Goal: Task Accomplishment & Management: Complete application form

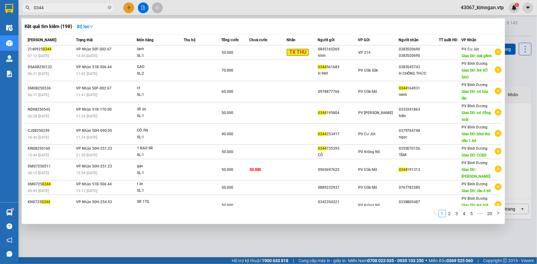
click at [107, 9] on span "0344" at bounding box center [68, 7] width 92 height 9
click at [62, 8] on input "0344" at bounding box center [70, 7] width 73 height 7
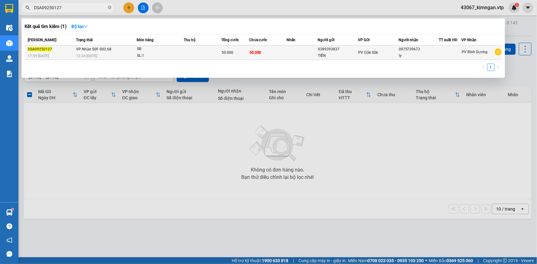
type input "DSA09250127"
click at [206, 57] on td at bounding box center [202, 53] width 37 height 14
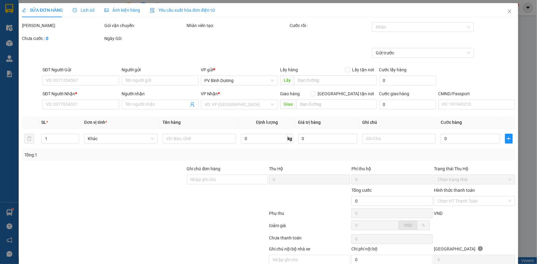
type input "2.500"
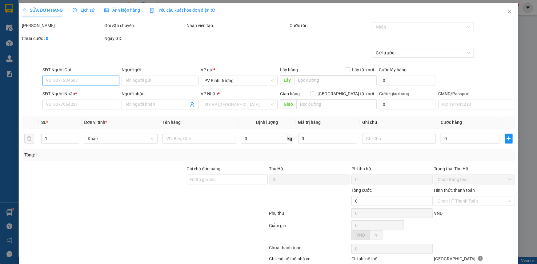
type input "0389393837"
type input "TIẾN"
type input "0975739673"
type input "ly"
type input "50.000"
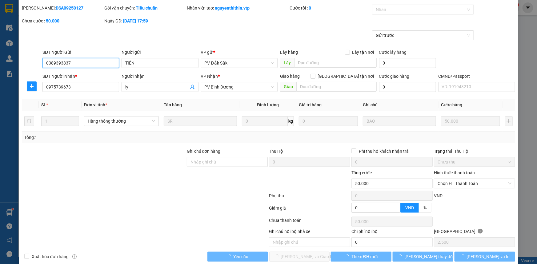
scroll to position [26, 0]
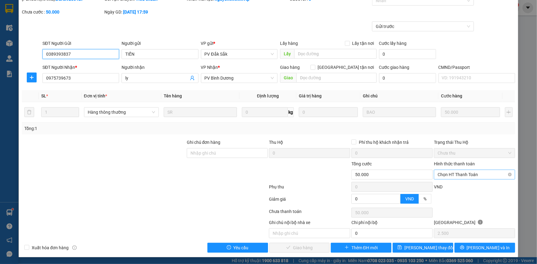
click at [450, 174] on span "Chọn HT Thanh Toán" at bounding box center [475, 174] width 74 height 9
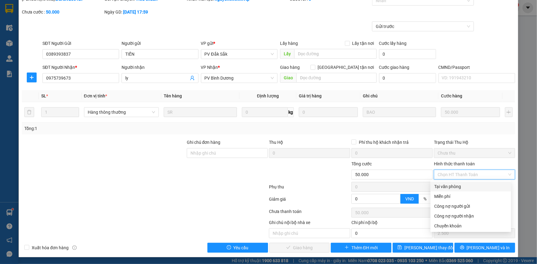
click at [452, 188] on div "Tại văn phòng" at bounding box center [470, 187] width 73 height 7
type input "0"
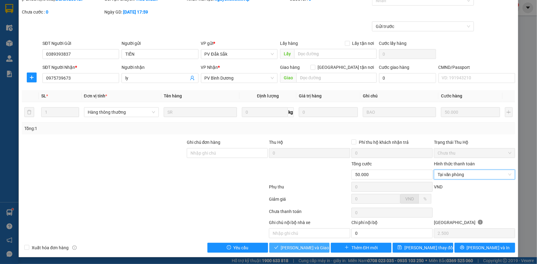
click at [315, 249] on span "[PERSON_NAME] và Giao hàng" at bounding box center [310, 248] width 59 height 7
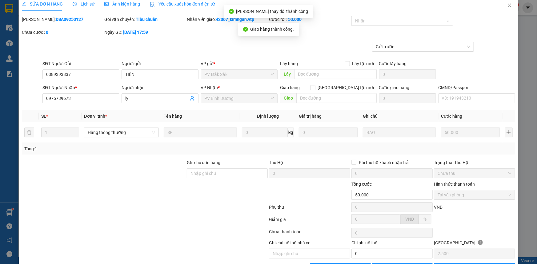
scroll to position [0, 0]
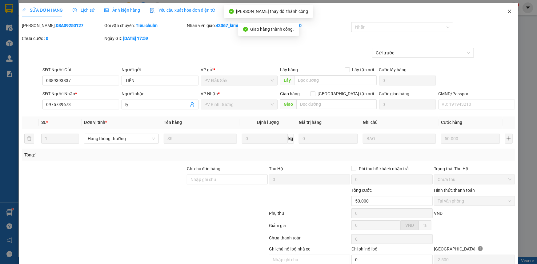
click at [508, 13] on icon "close" at bounding box center [509, 11] width 5 height 5
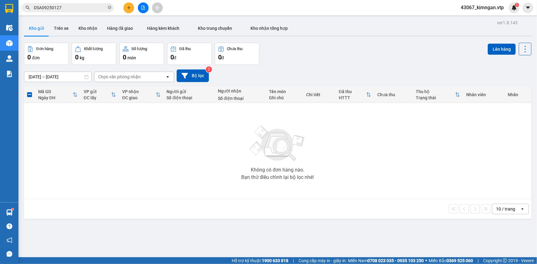
click at [76, 6] on input "DSA09250127" at bounding box center [70, 7] width 73 height 7
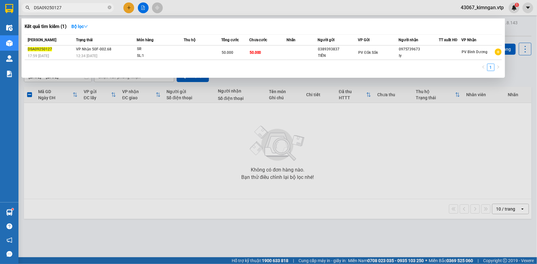
click at [76, 6] on input "DSA09250127" at bounding box center [70, 7] width 73 height 7
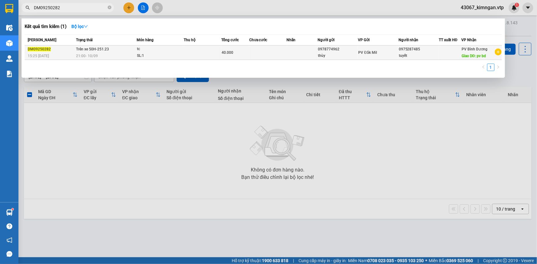
type input "DM09250282"
click at [148, 54] on div "SL: 1" at bounding box center [160, 56] width 46 height 7
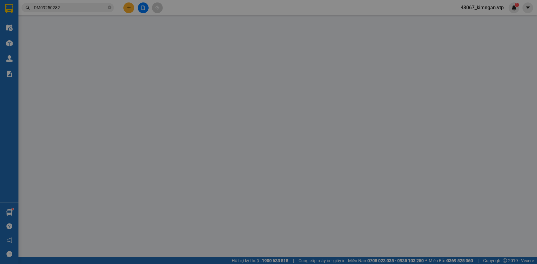
type input "0978774962"
type input "thùy"
type input "0975287485"
type input "tuyết"
type input "pv bd"
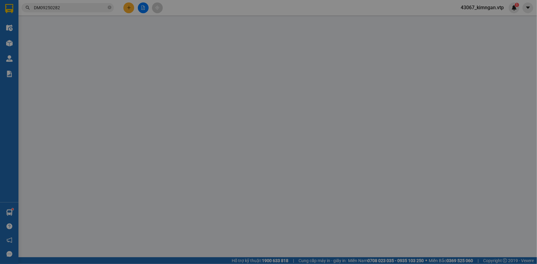
type input "40.000"
type input "2.000"
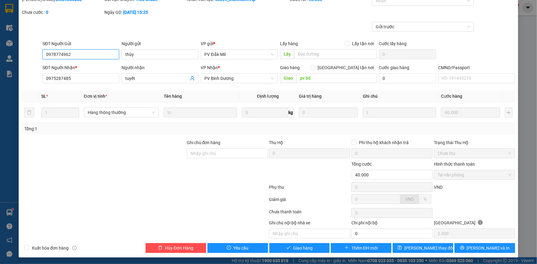
scroll to position [35, 0]
click at [302, 246] on span "Giao hàng" at bounding box center [303, 248] width 20 height 7
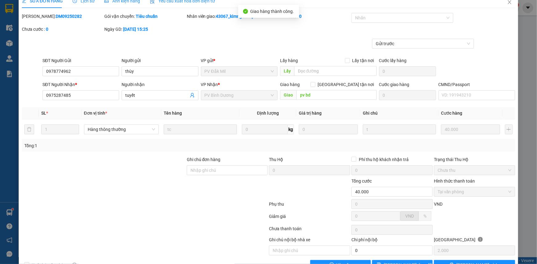
scroll to position [0, 0]
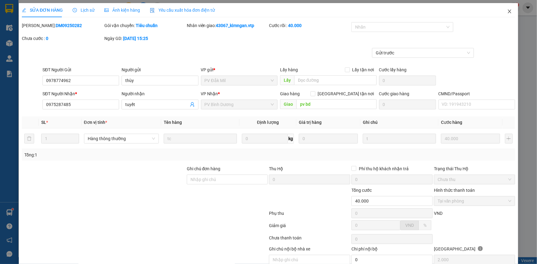
click at [508, 11] on icon "close" at bounding box center [509, 12] width 3 height 4
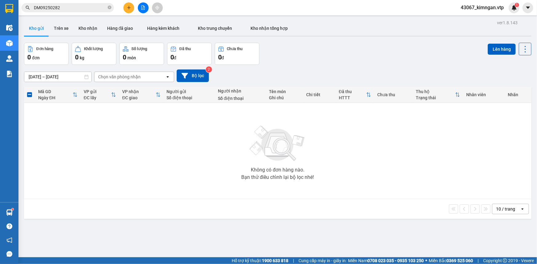
click at [78, 9] on input "DM09250282" at bounding box center [70, 7] width 73 height 7
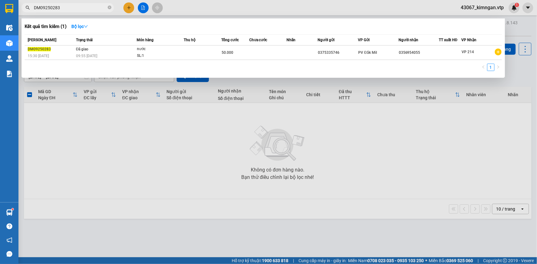
click at [86, 8] on input "DM09250283" at bounding box center [70, 7] width 73 height 7
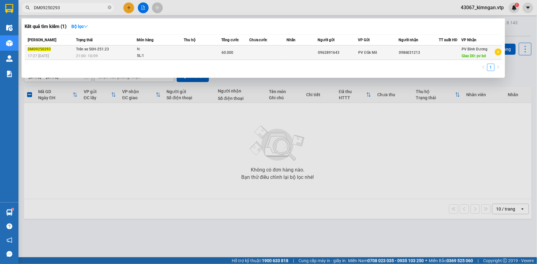
type input "DM09250293"
click at [97, 50] on span "Trên xe 50H-251.23" at bounding box center [92, 49] width 33 height 4
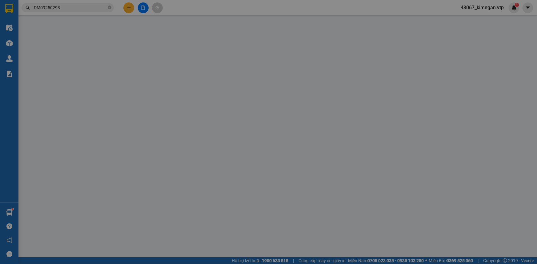
type input "3.000"
type input "0962891643"
type input "0986031213"
type input "pv bd"
type input "60.000"
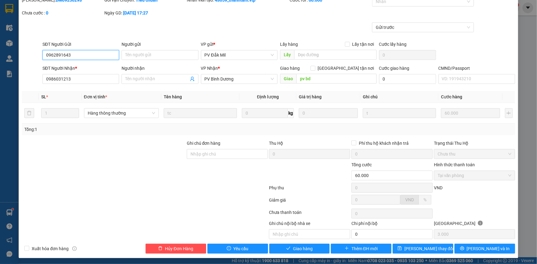
scroll to position [35, 0]
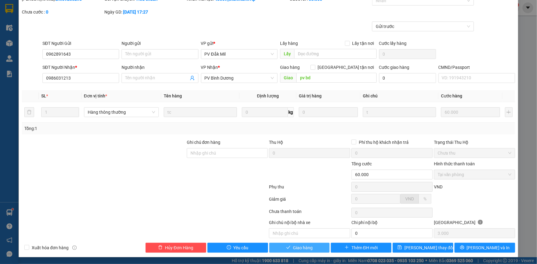
click at [309, 248] on span "Giao hàng" at bounding box center [303, 248] width 20 height 7
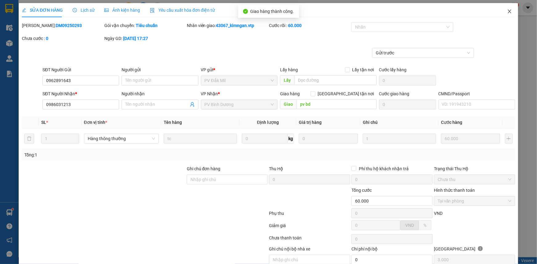
scroll to position [0, 0]
click at [507, 12] on icon "close" at bounding box center [509, 11] width 5 height 5
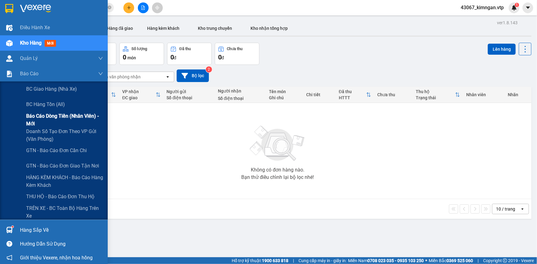
click at [55, 116] on span "Báo cáo dòng tiền (nhân viên) - mới" at bounding box center [64, 119] width 77 height 15
